Goal: Information Seeking & Learning: Check status

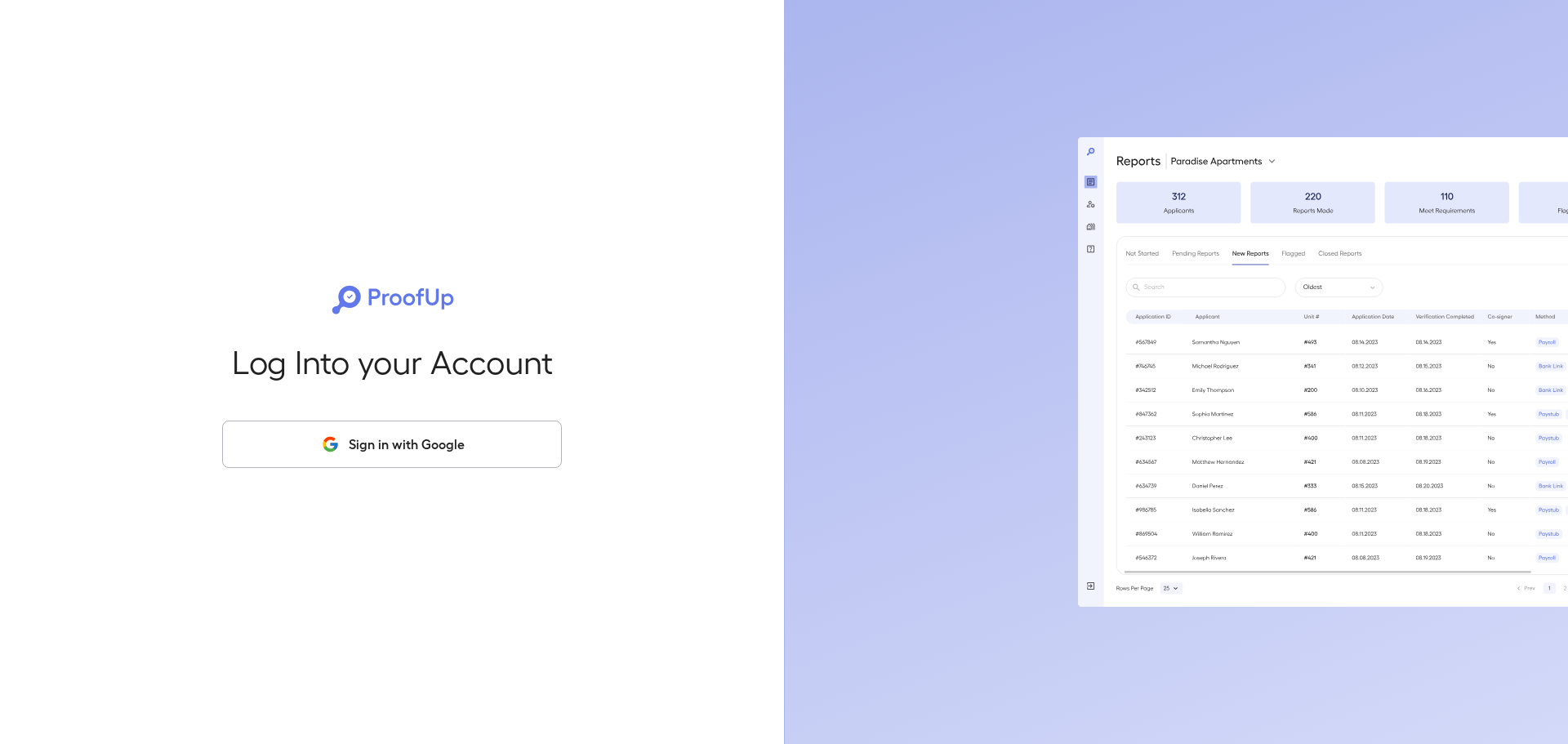
click at [460, 448] on button "Sign in with Google" at bounding box center [391, 443] width 339 height 48
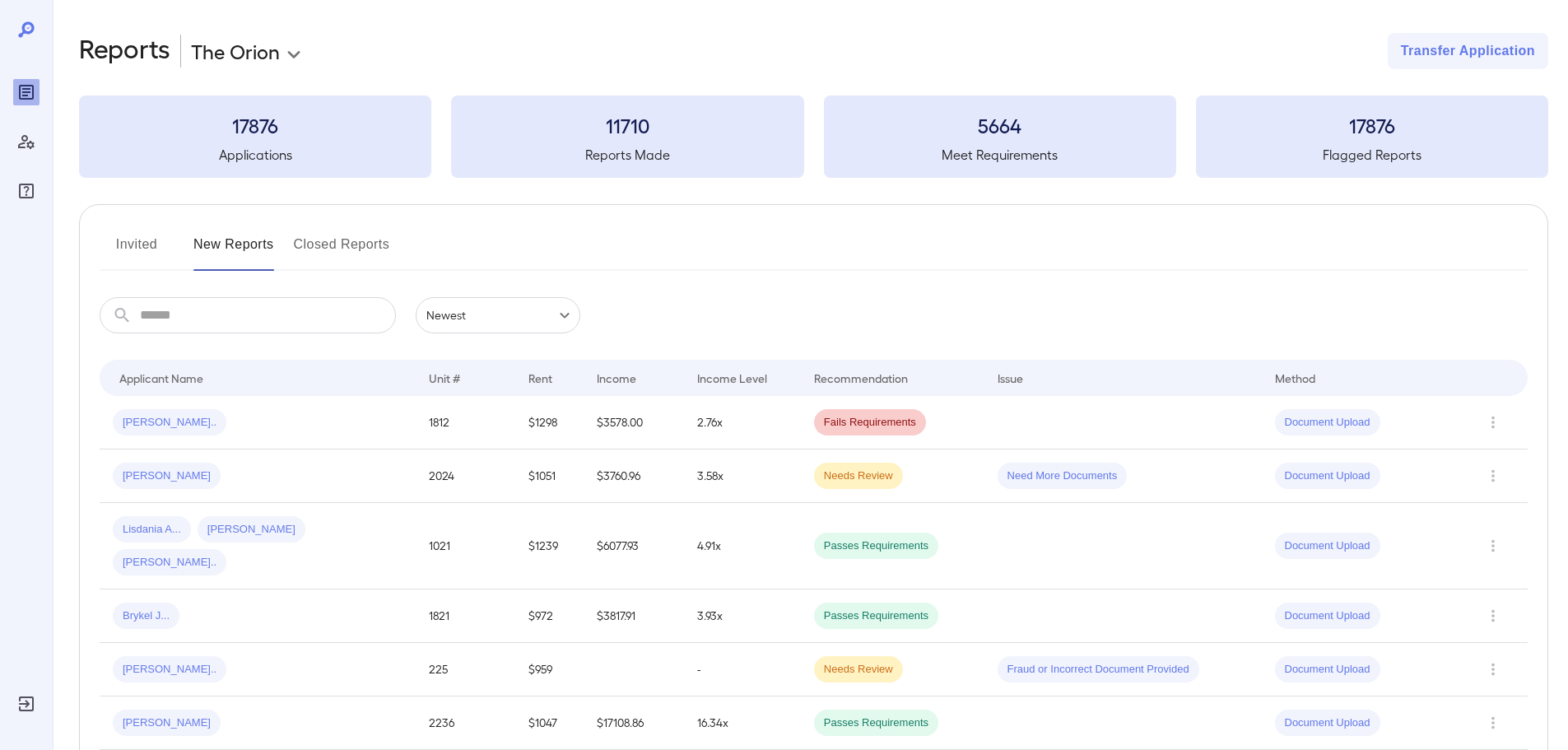
drag, startPoint x: 226, startPoint y: 330, endPoint x: 277, endPoint y: 296, distance: 61.3
click at [226, 330] on input "text" at bounding box center [268, 315] width 256 height 36
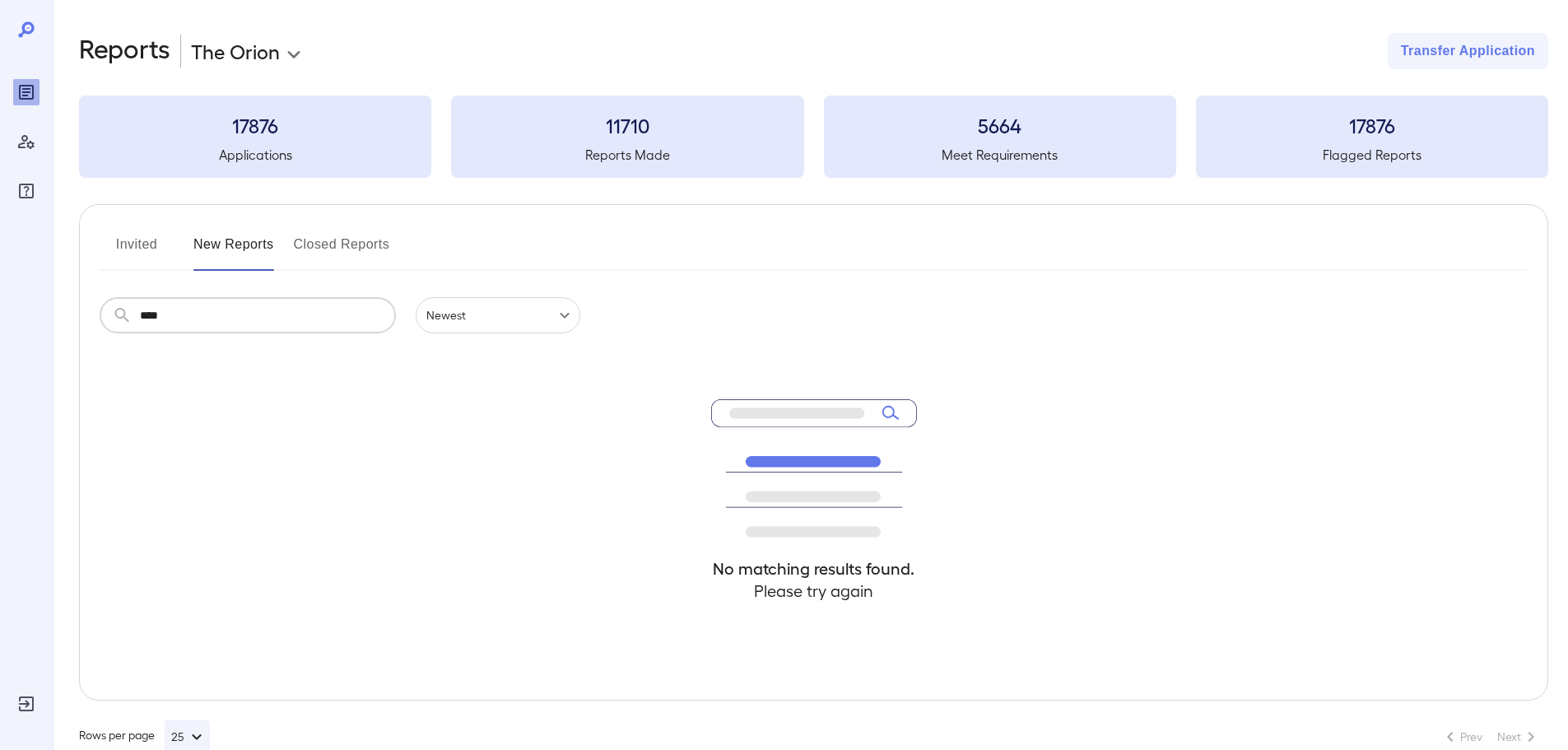
click at [222, 327] on input "****" at bounding box center [268, 315] width 256 height 36
type input "****"
click at [135, 251] on button "Invited" at bounding box center [137, 252] width 74 height 40
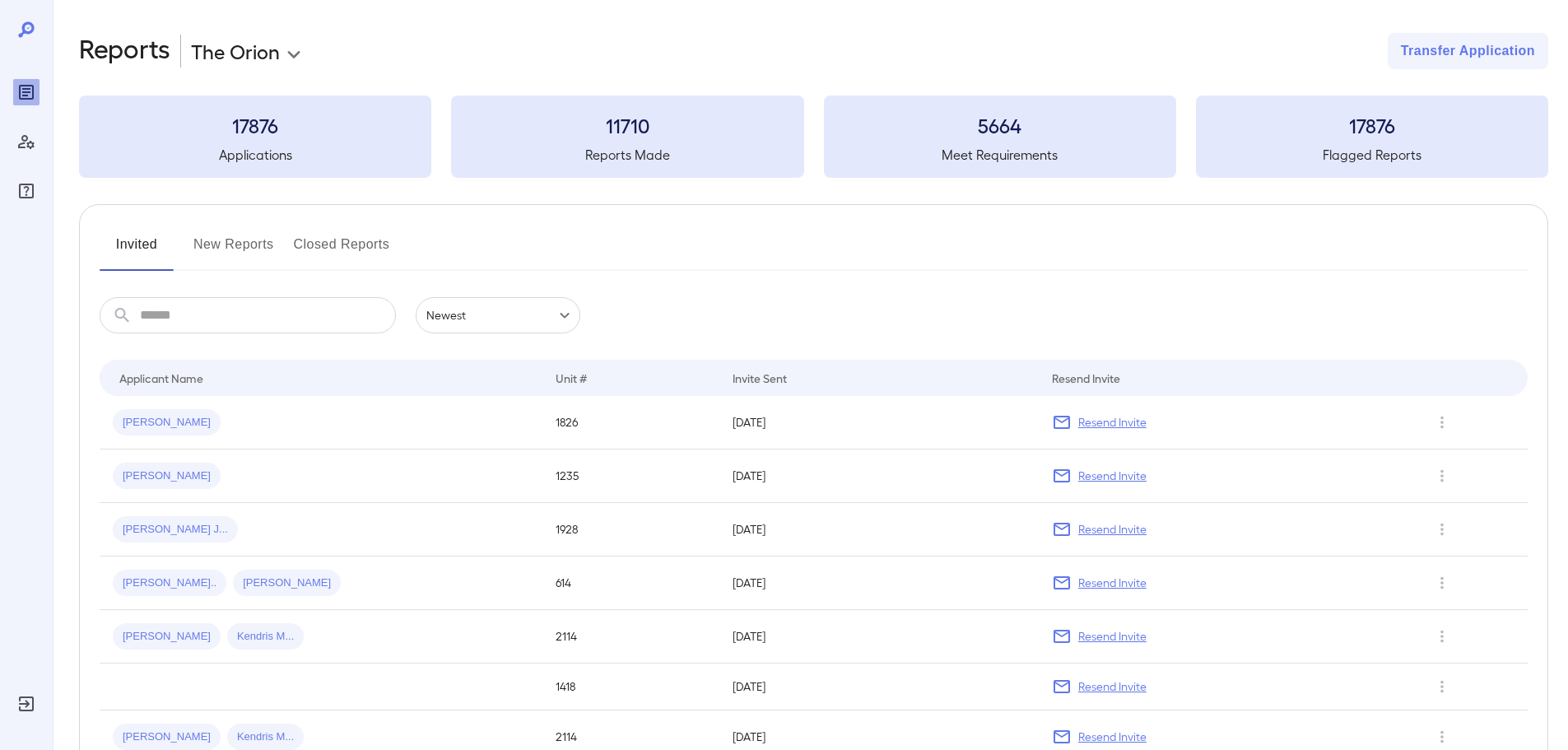
click at [204, 326] on input "text" at bounding box center [268, 315] width 256 height 36
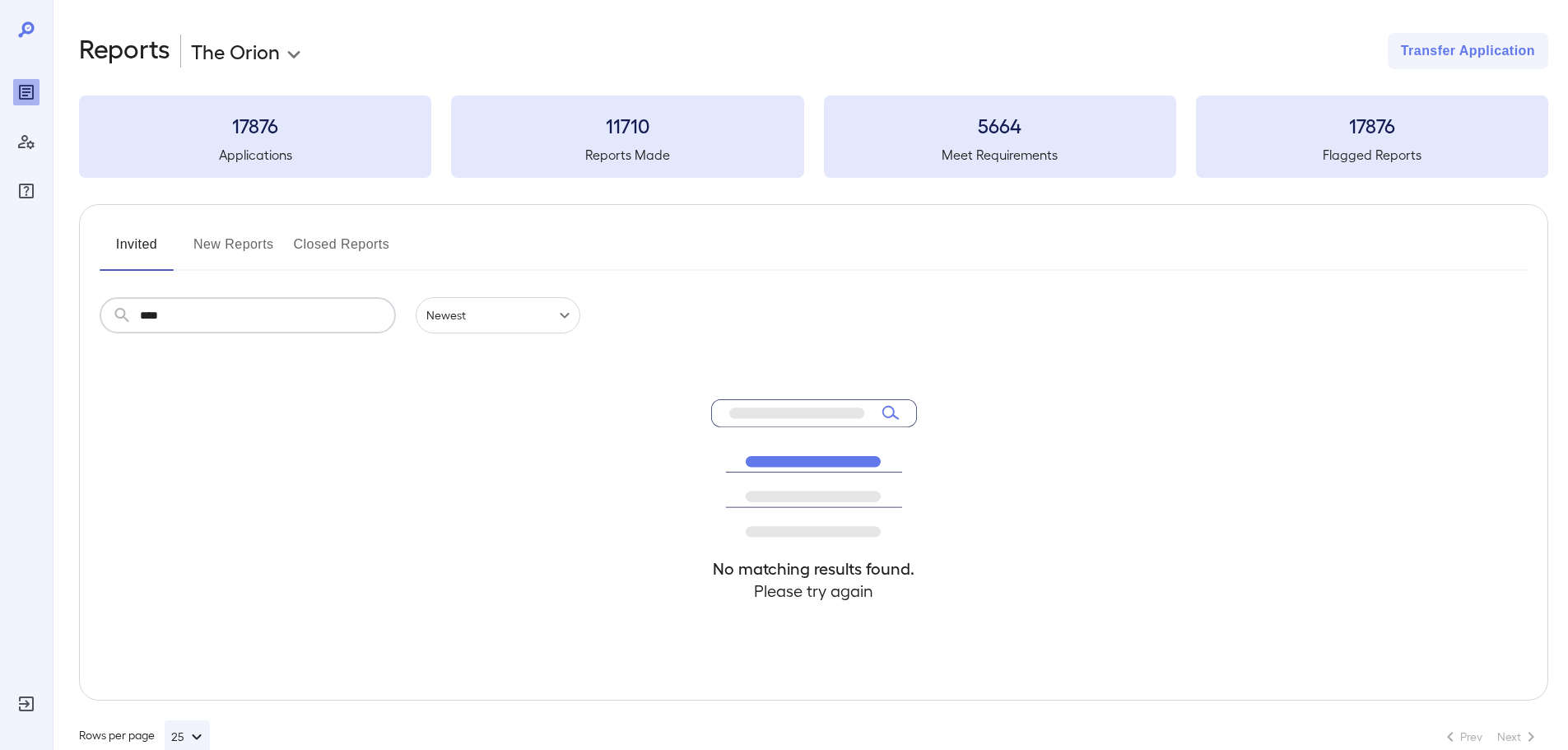
type input "****"
click at [233, 256] on button "New Reports" at bounding box center [233, 252] width 81 height 40
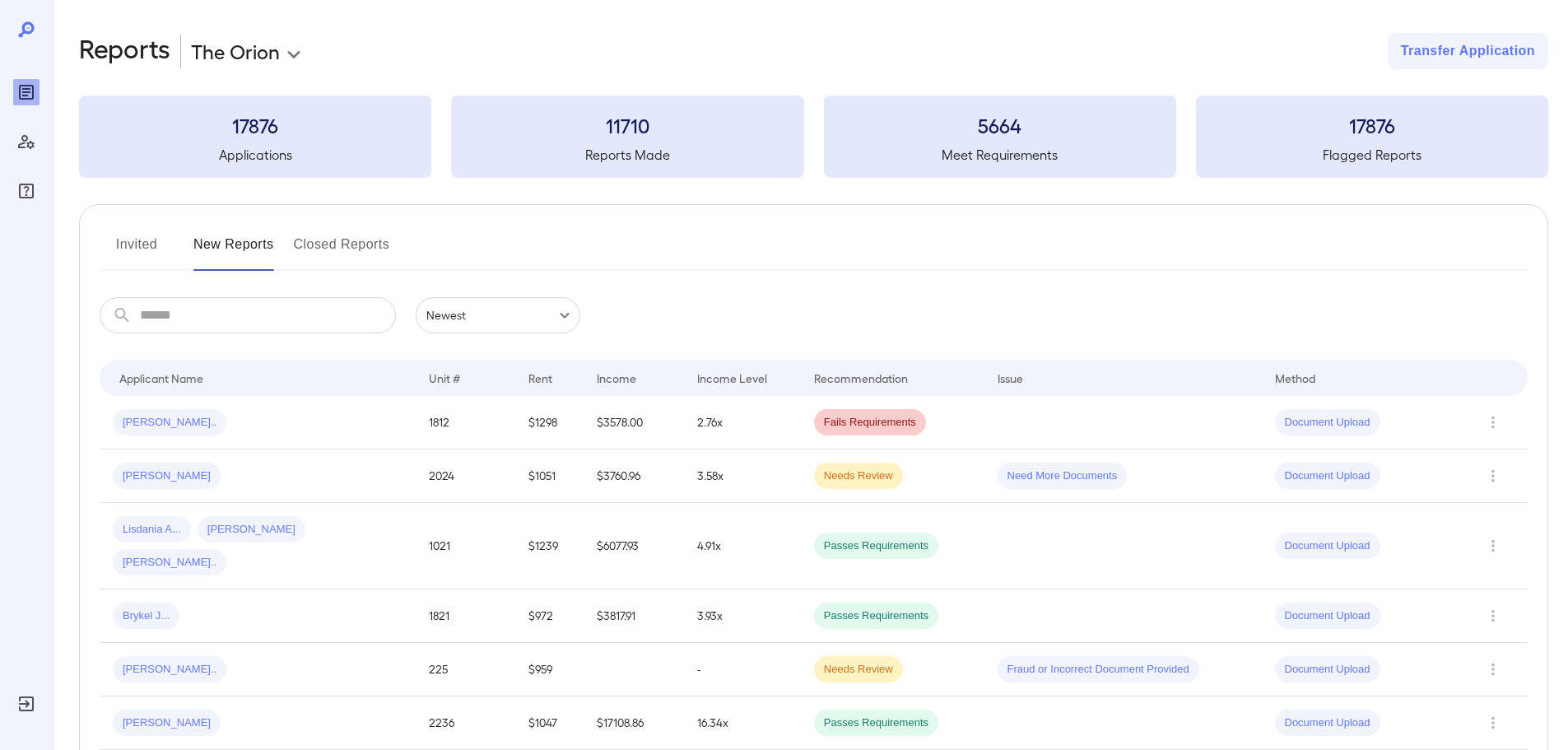
click at [269, 321] on input "text" at bounding box center [268, 315] width 256 height 36
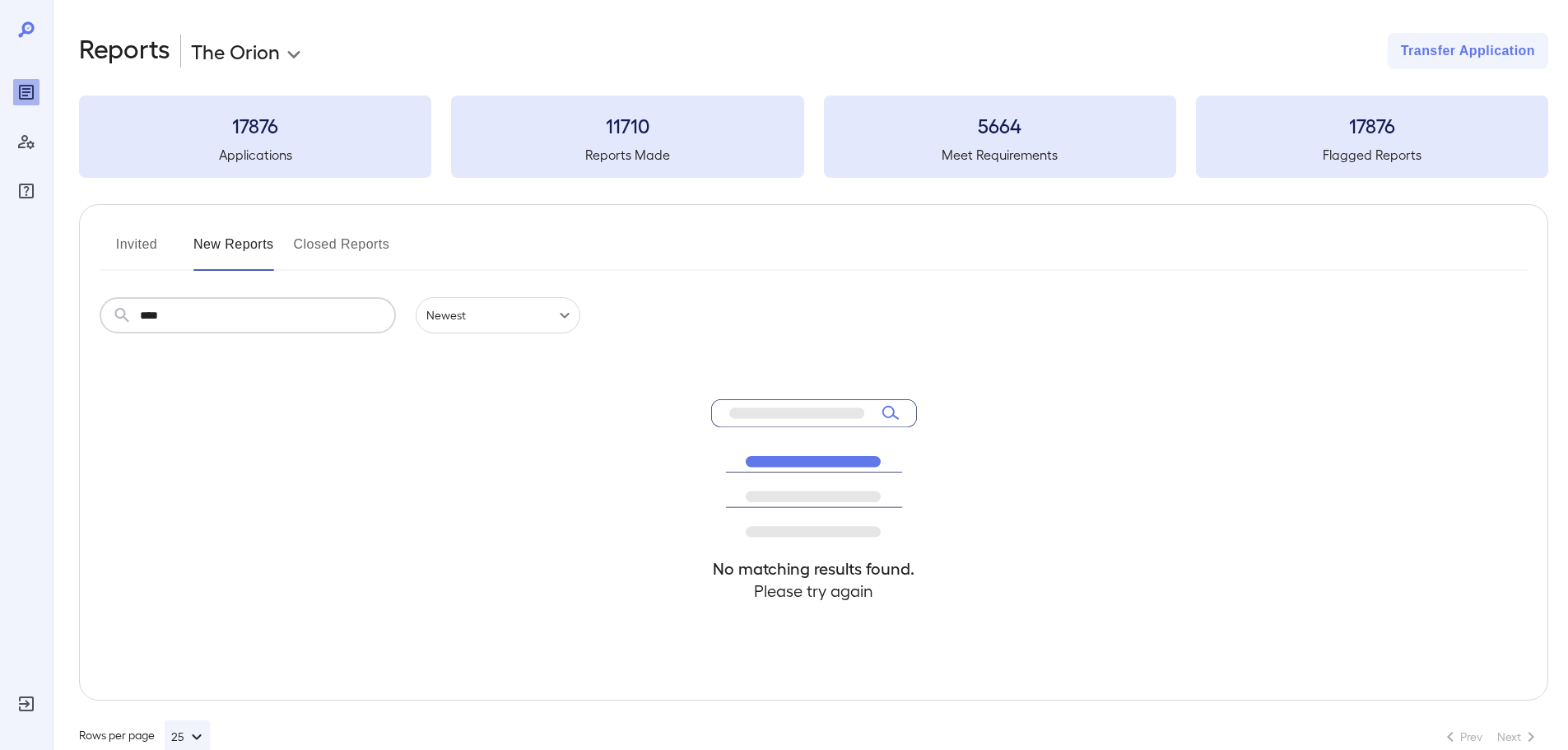
type input "****"
click at [132, 251] on button "Invited" at bounding box center [137, 252] width 74 height 40
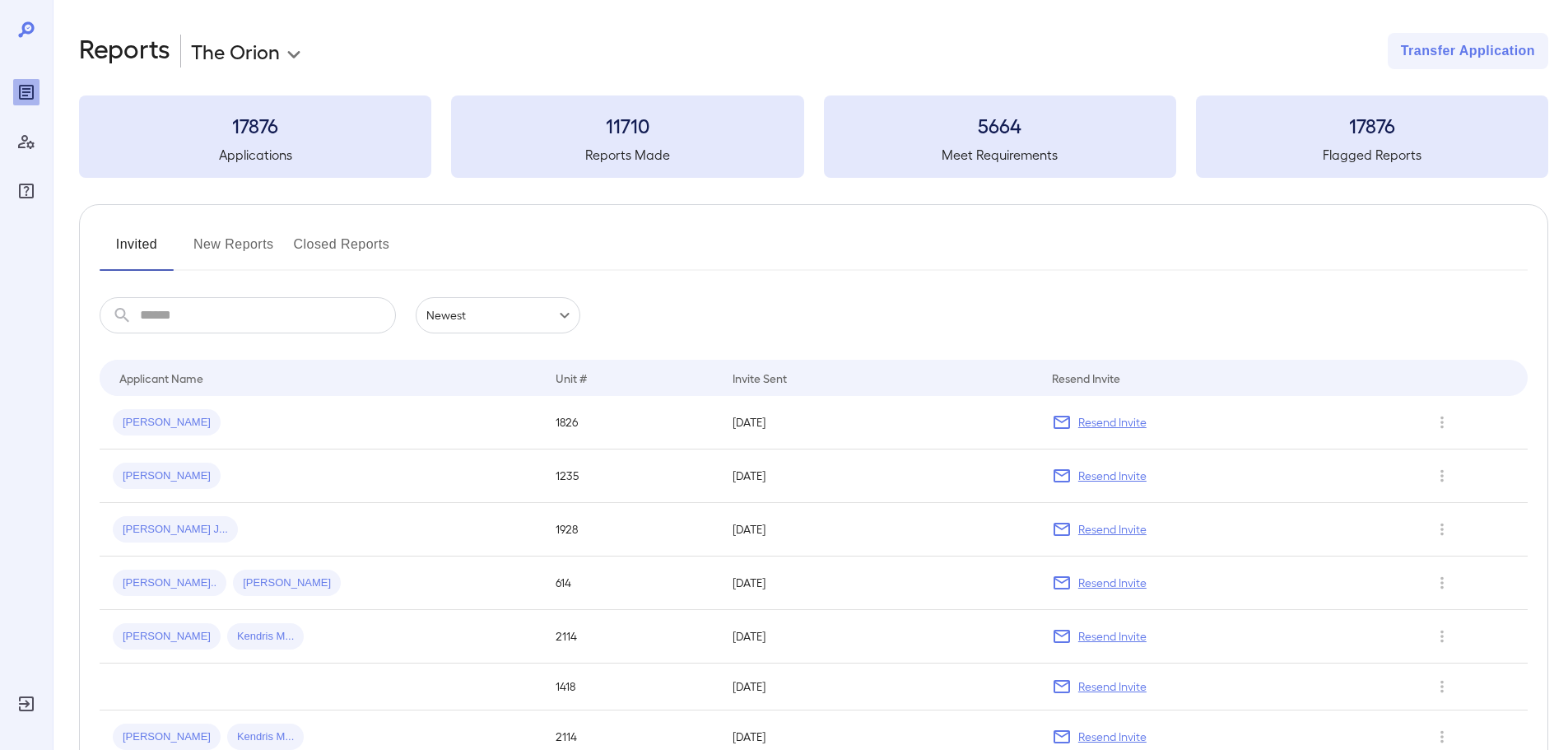
click at [259, 318] on input "text" at bounding box center [268, 315] width 256 height 36
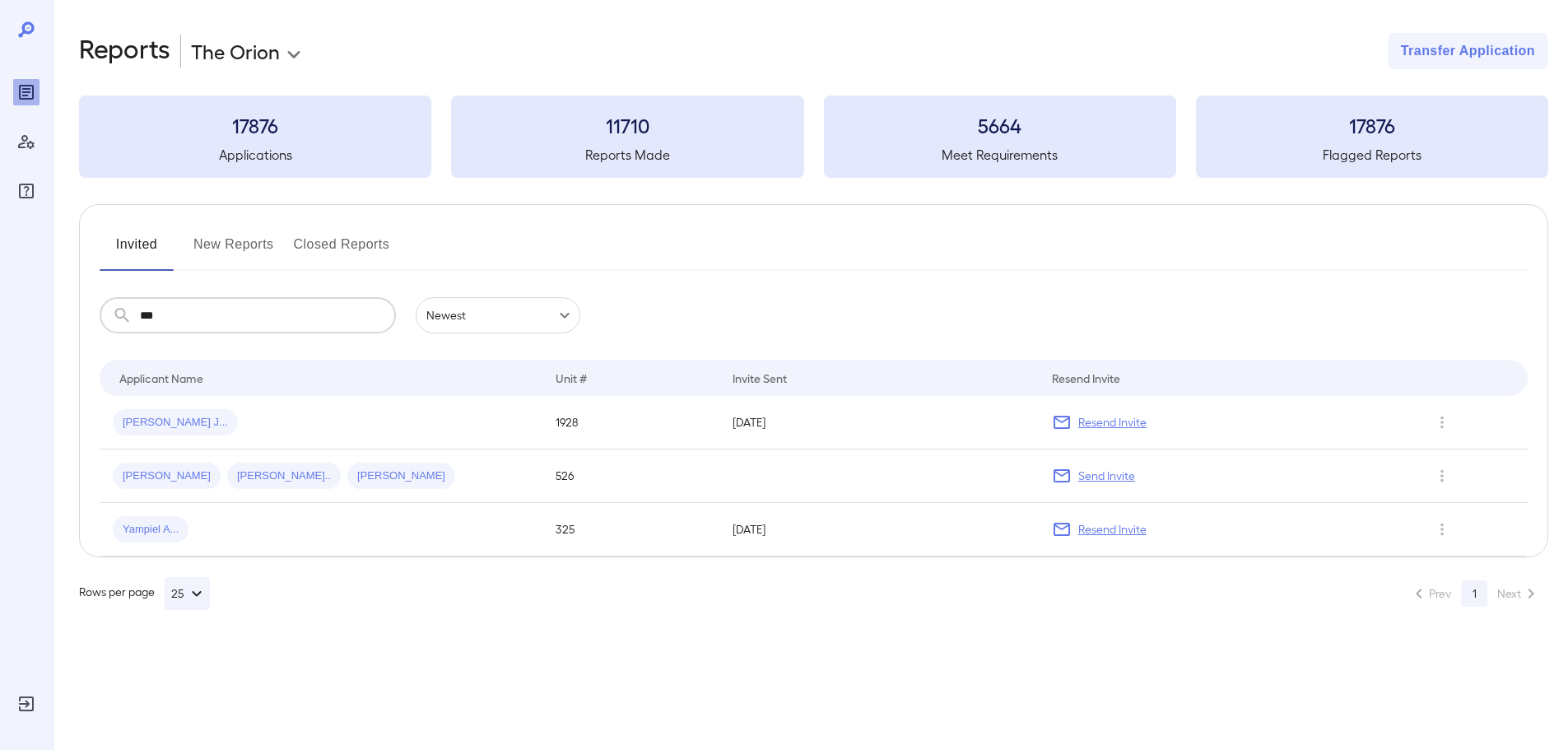
type input "****"
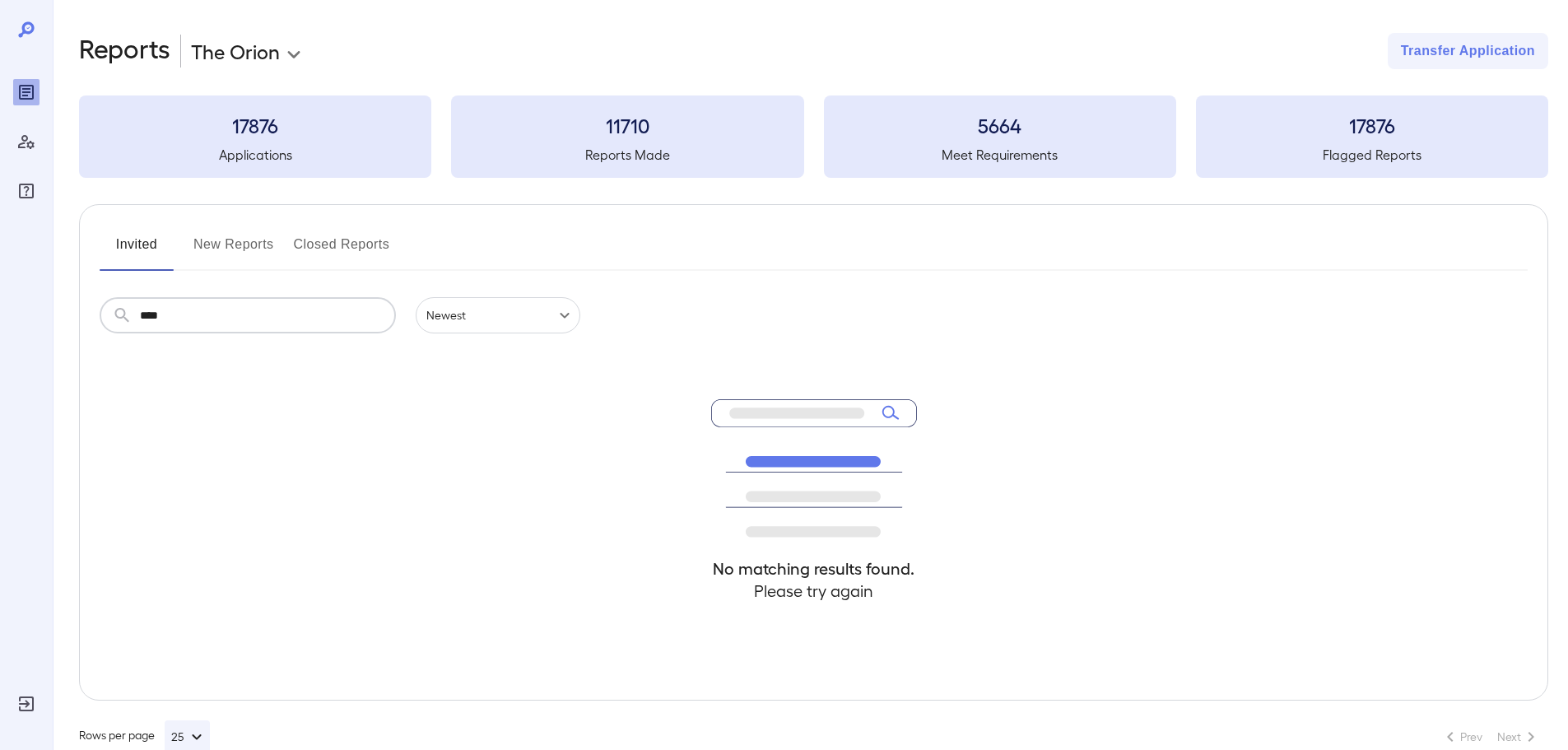
click at [302, 246] on button "Closed Reports" at bounding box center [342, 252] width 96 height 40
click at [266, 303] on input "text" at bounding box center [268, 315] width 256 height 36
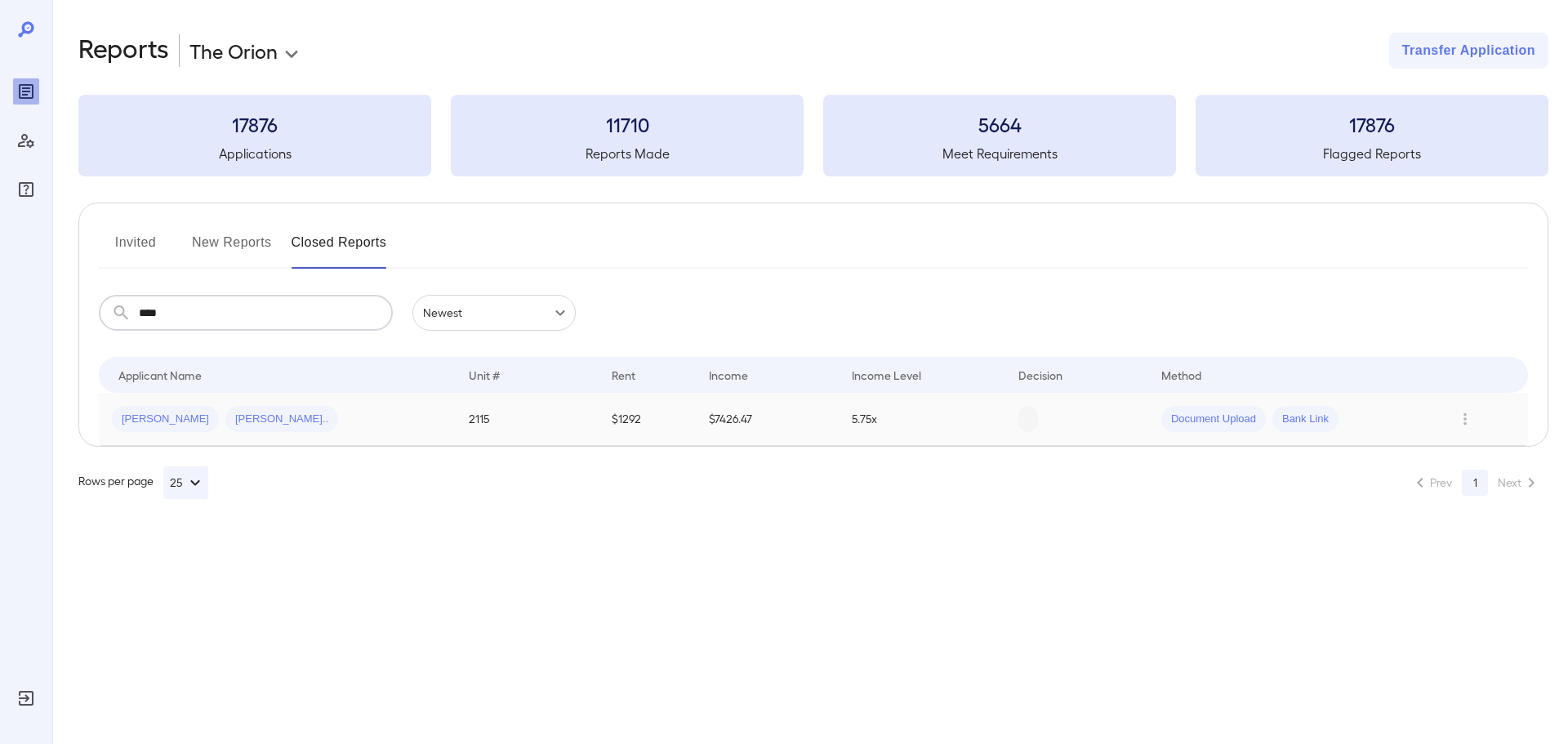
type input "****"
click at [188, 418] on div "[PERSON_NAME] [PERSON_NAME].." at bounding box center [277, 418] width 330 height 26
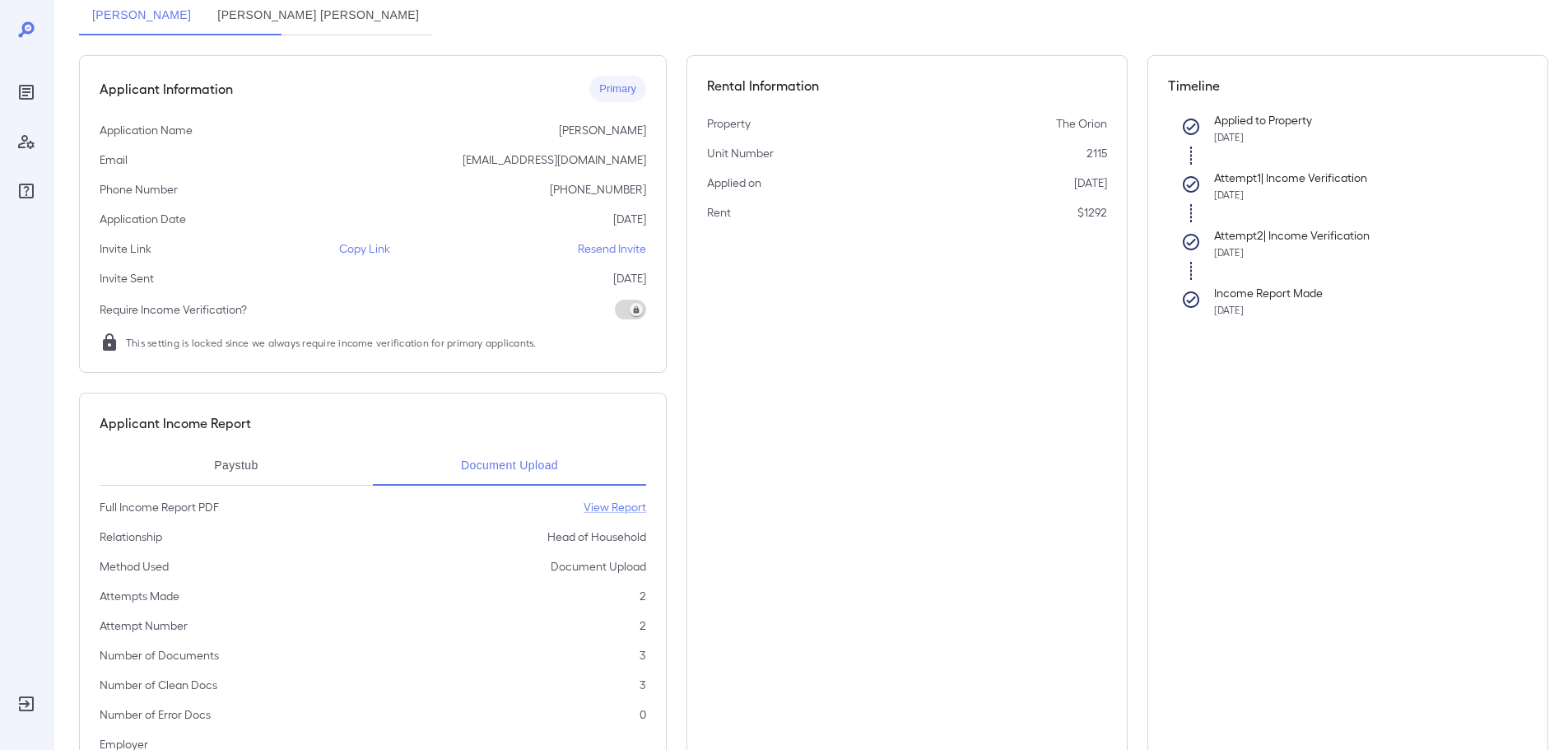
scroll to position [238, 0]
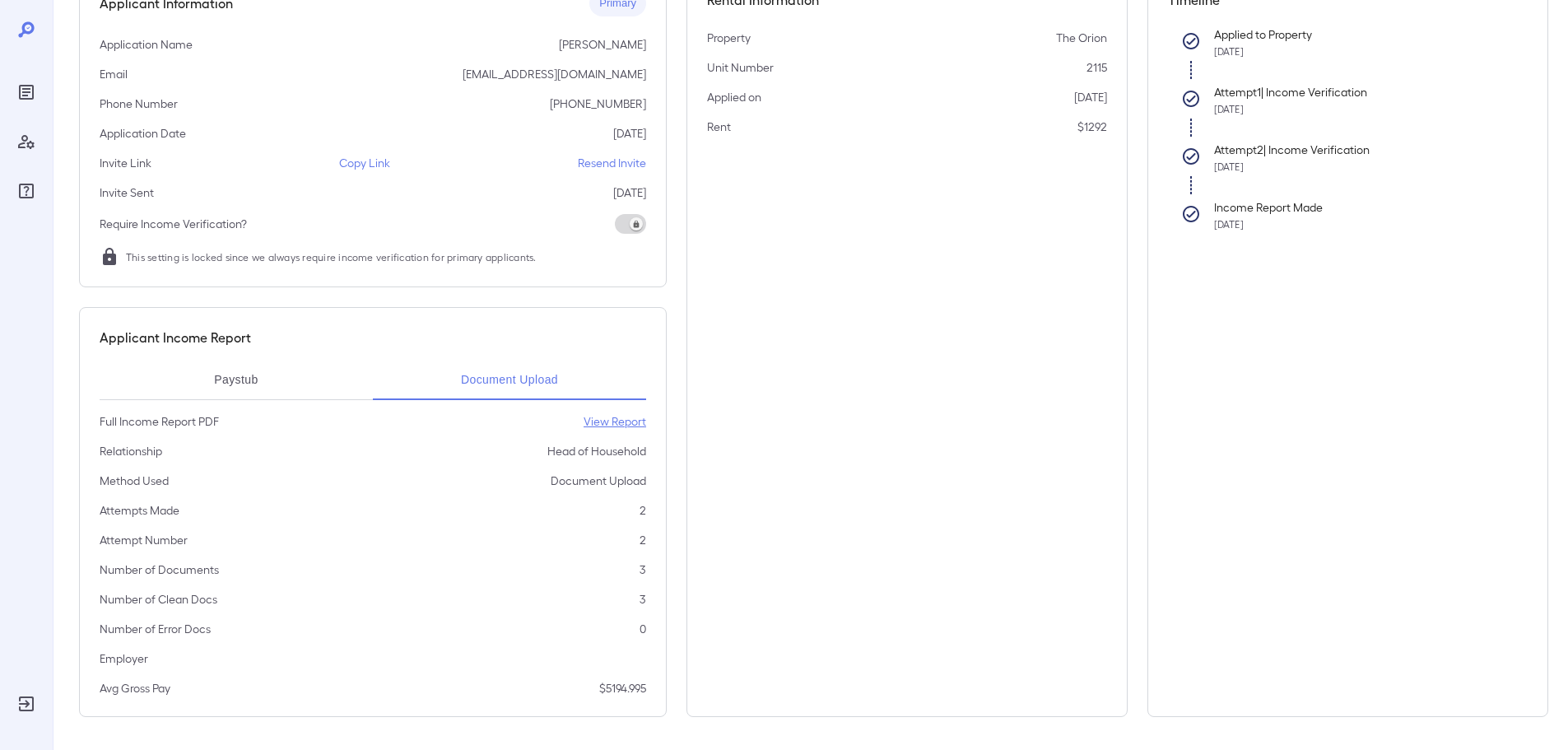
click at [612, 423] on p "View Report" at bounding box center [614, 422] width 62 height 16
click at [282, 381] on button "Paystub" at bounding box center [236, 380] width 273 height 40
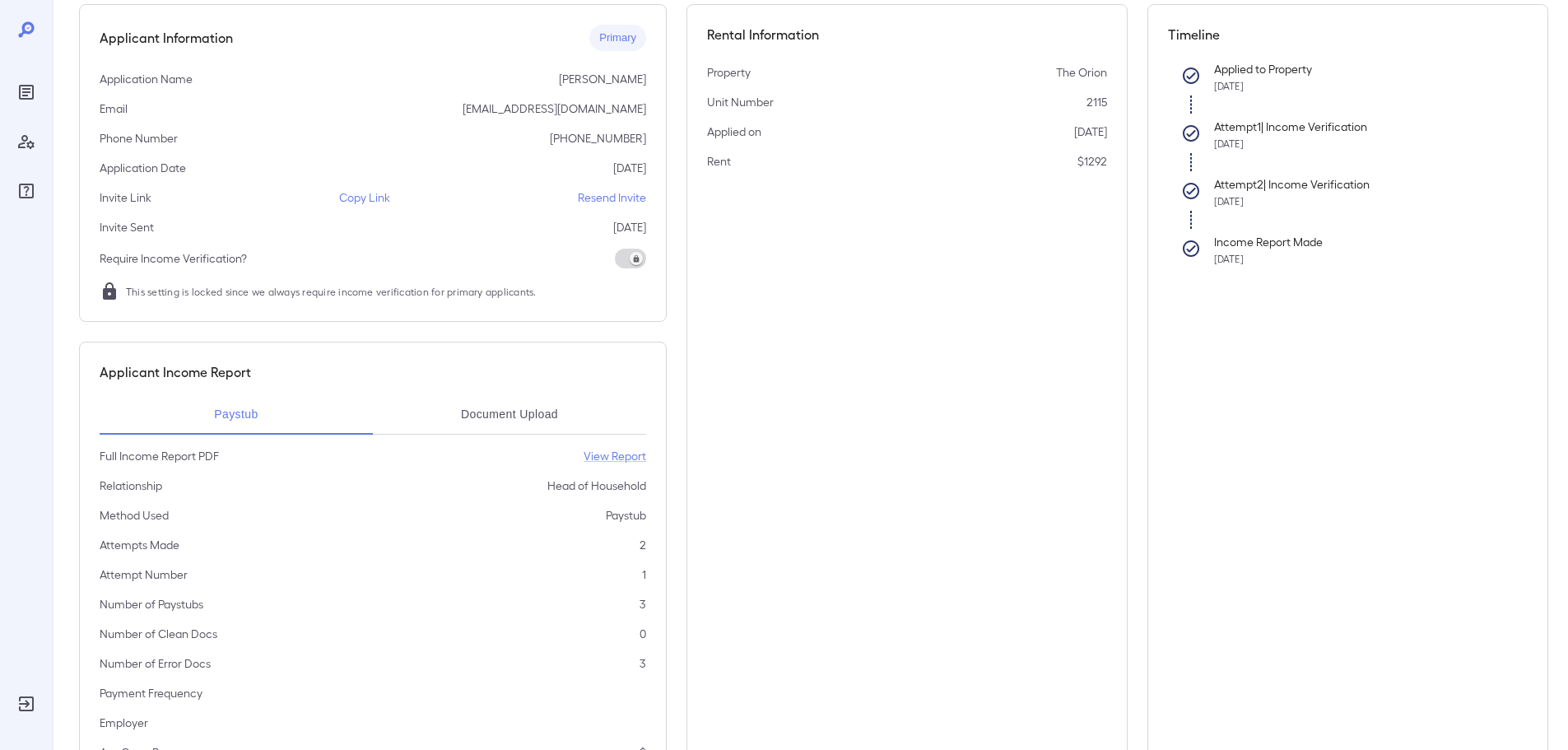
scroll to position [0, 0]
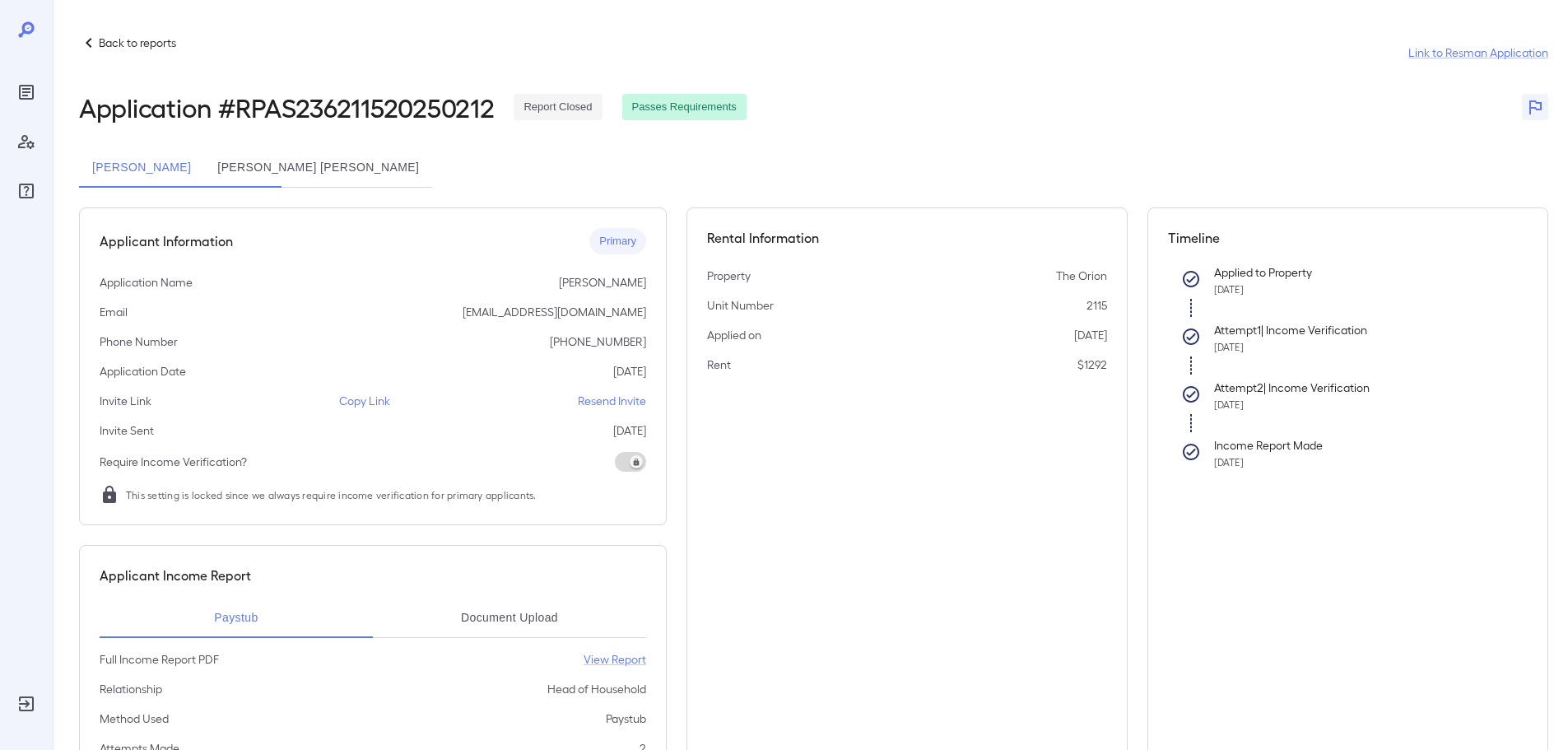
click at [413, 166] on button "[PERSON_NAME] [PERSON_NAME]" at bounding box center [318, 168] width 228 height 40
click at [253, 624] on button "Paystub" at bounding box center [236, 618] width 273 height 40
click at [481, 630] on button "Bank Link" at bounding box center [509, 618] width 273 height 40
click at [204, 172] on button "[PERSON_NAME]" at bounding box center [141, 168] width 125 height 40
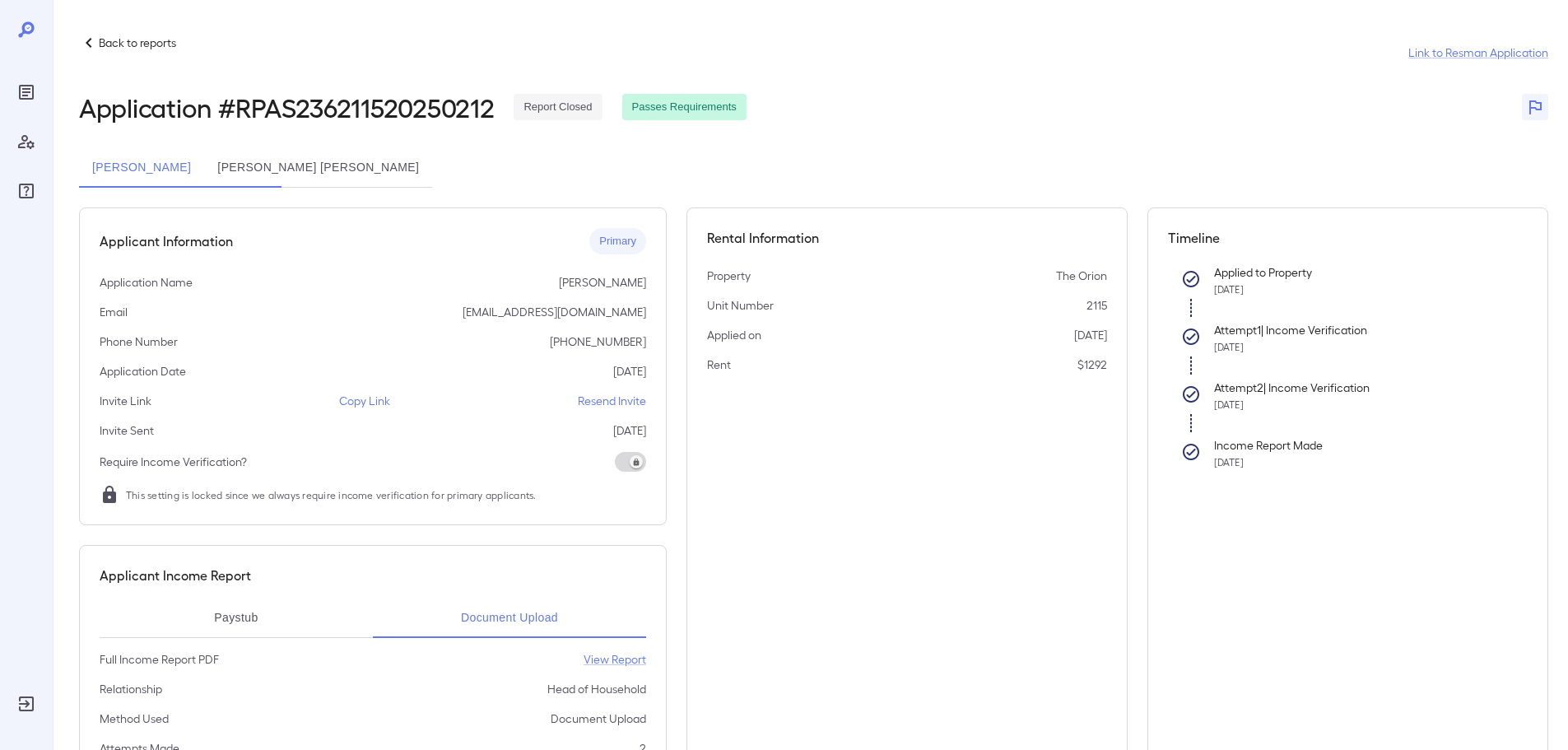
click at [544, 112] on span "Report Closed" at bounding box center [557, 107] width 88 height 15
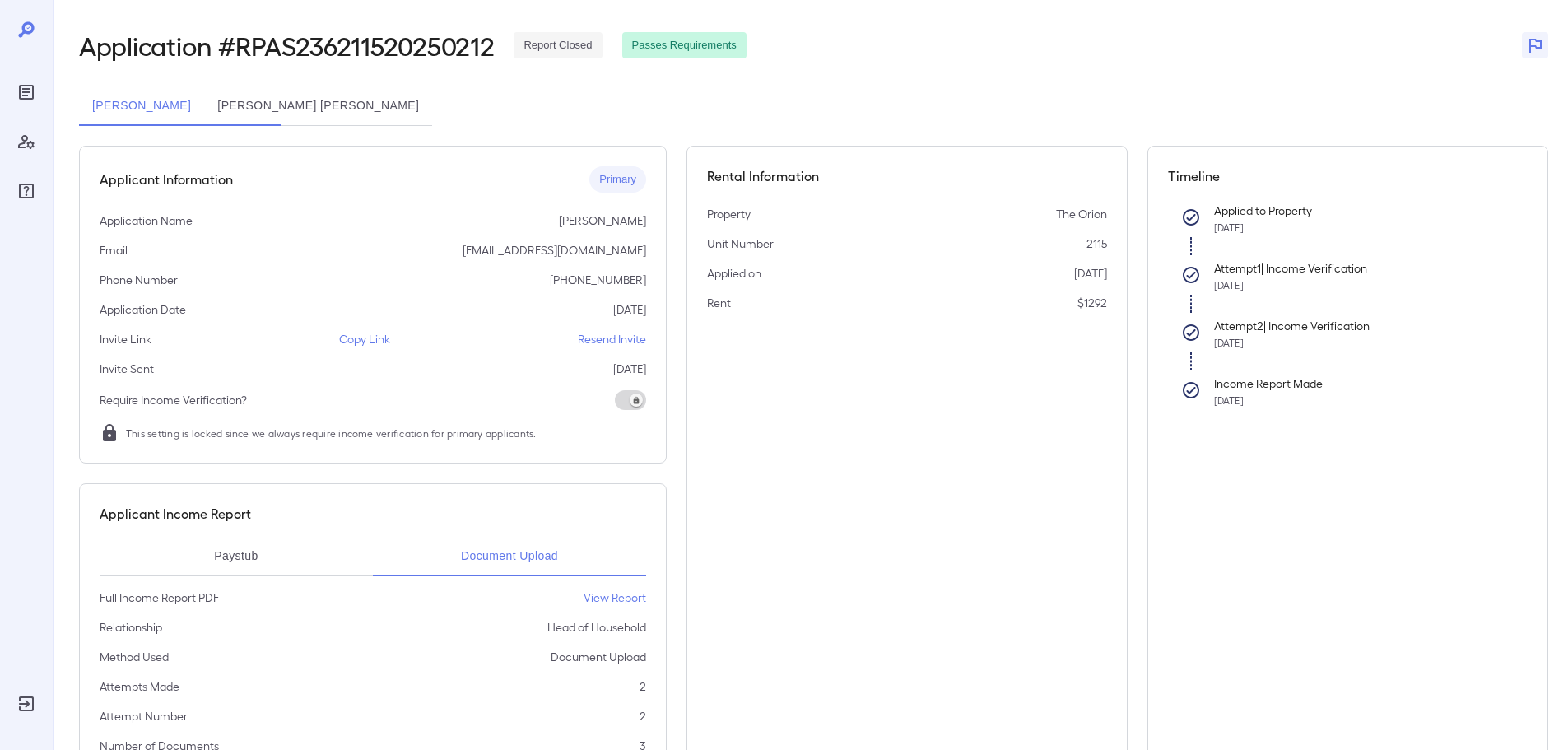
scroll to position [238, 0]
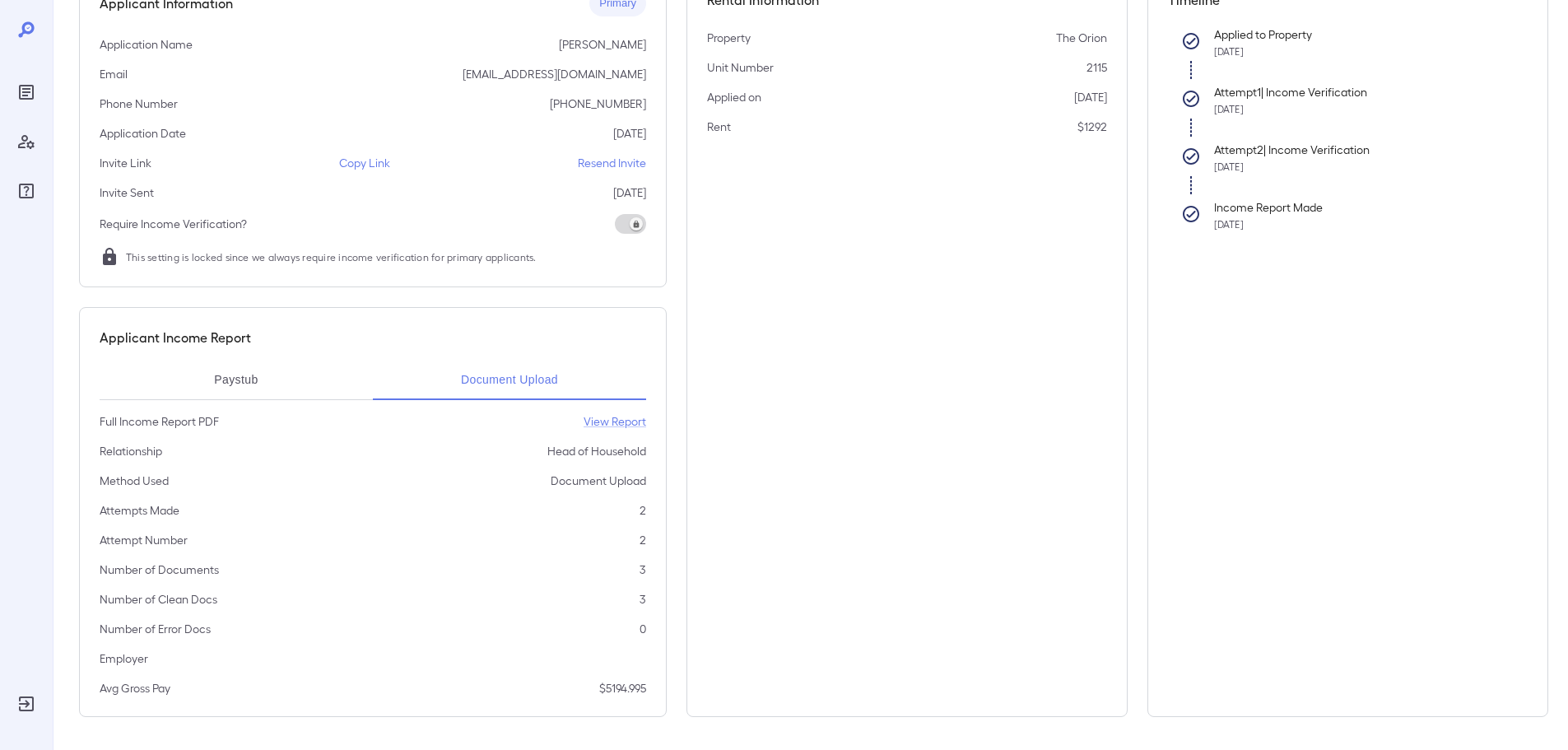
click at [260, 383] on button "Paystub" at bounding box center [236, 380] width 273 height 40
click at [499, 385] on button "Document Upload" at bounding box center [509, 380] width 273 height 40
drag, startPoint x: 357, startPoint y: 164, endPoint x: 340, endPoint y: 164, distance: 17.0
click at [340, 164] on p "Copy Link" at bounding box center [365, 163] width 51 height 16
click at [342, 164] on p "Copy Link" at bounding box center [365, 163] width 51 height 16
